Goal: Task Accomplishment & Management: Manage account settings

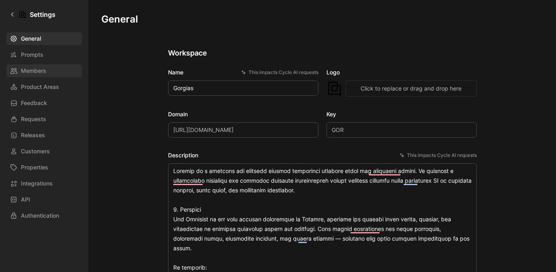
click at [46, 67] on link "Members" at bounding box center [44, 70] width 76 height 13
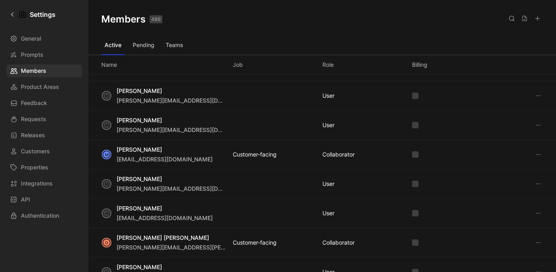
scroll to position [553, 0]
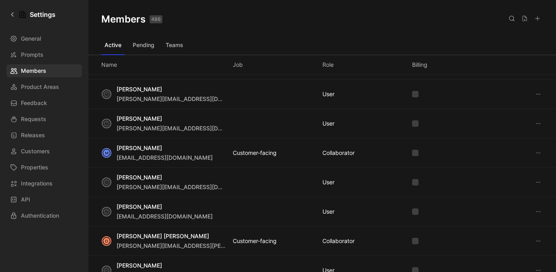
click at [511, 20] on icon at bounding box center [512, 18] width 6 height 6
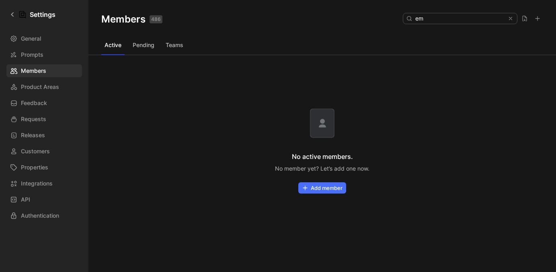
type input "e"
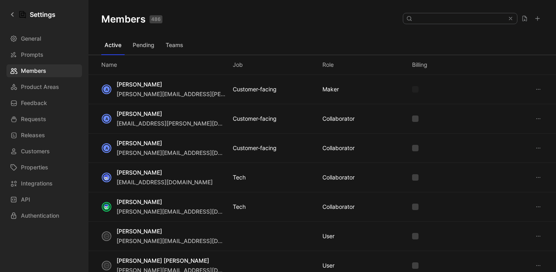
click at [141, 47] on button "Pending" at bounding box center [144, 45] width 28 height 13
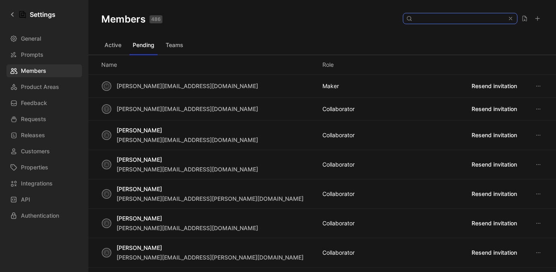
click at [453, 22] on input at bounding box center [459, 18] width 95 height 10
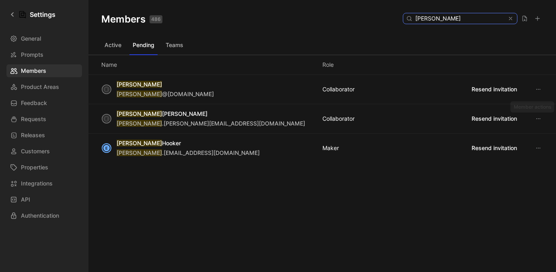
type input "[PERSON_NAME]"
click at [541, 119] on icon at bounding box center [538, 118] width 6 height 6
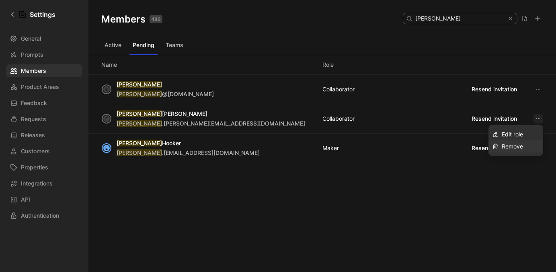
click at [522, 145] on span "Remove" at bounding box center [512, 146] width 21 height 7
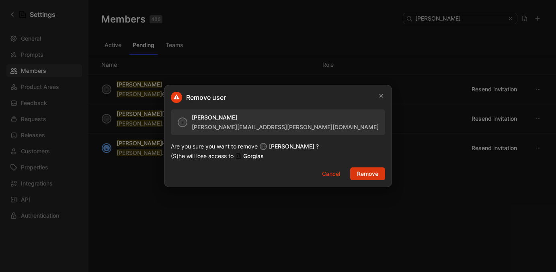
click at [357, 175] on span "Remove" at bounding box center [367, 174] width 21 height 10
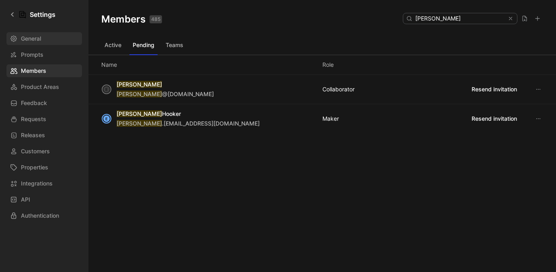
click at [44, 38] on link "General" at bounding box center [44, 38] width 76 height 13
